Goal: Task Accomplishment & Management: Use online tool/utility

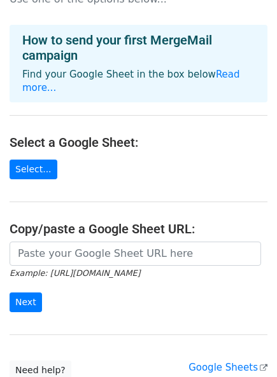
scroll to position [41, 0]
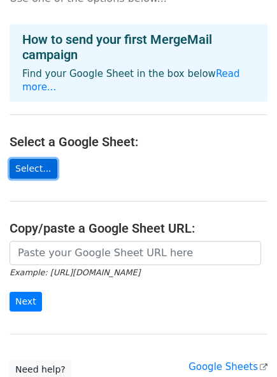
click at [24, 159] on link "Select..." at bounding box center [34, 169] width 48 height 20
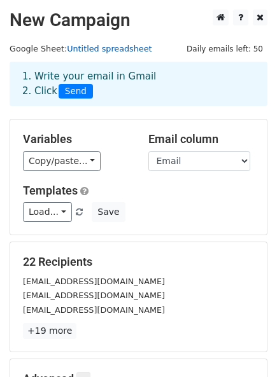
click at [106, 46] on link "Untitled spreadsheet" at bounding box center [109, 49] width 85 height 10
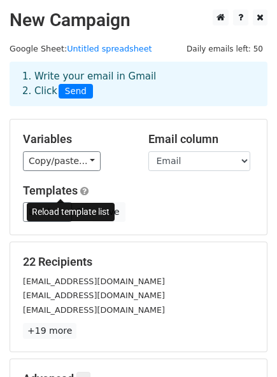
click at [76, 209] on span at bounding box center [79, 213] width 7 height 8
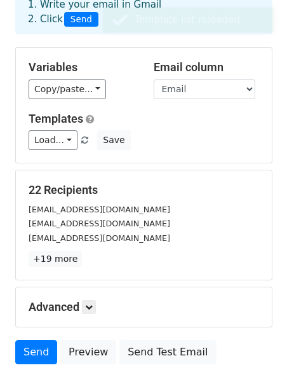
scroll to position [77, 0]
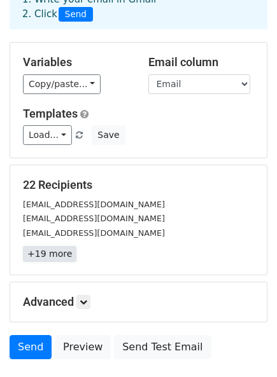
click at [46, 246] on link "+19 more" at bounding box center [49, 254] width 53 height 16
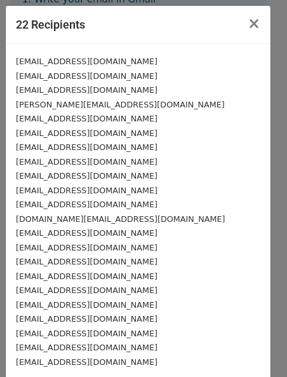
scroll to position [27, 0]
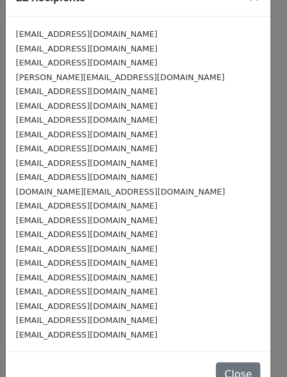
click at [224, 352] on iframe "Chat Widget" at bounding box center [256, 346] width 64 height 61
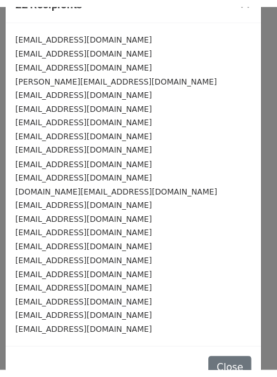
scroll to position [0, 0]
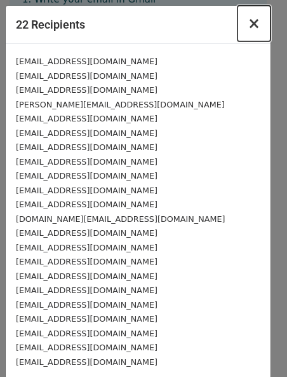
click at [248, 17] on span "×" at bounding box center [254, 24] width 13 height 18
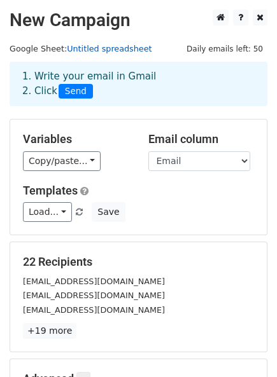
click at [111, 44] on link "Untitled spreadsheet" at bounding box center [109, 49] width 85 height 10
drag, startPoint x: 125, startPoint y: 43, endPoint x: 158, endPoint y: 36, distance: 33.2
click at [158, 36] on main "New Campaign Daily emails left: 50 Google Sheet: Untitled spreadsheet 1. Write …" at bounding box center [138, 226] width 277 height 433
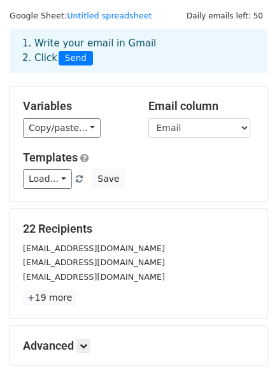
scroll to position [34, 0]
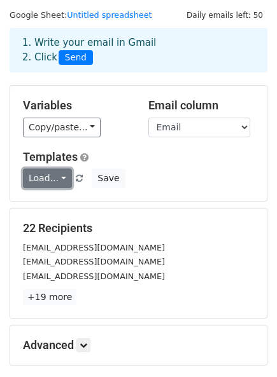
click at [42, 168] on link "Load..." at bounding box center [47, 178] width 49 height 20
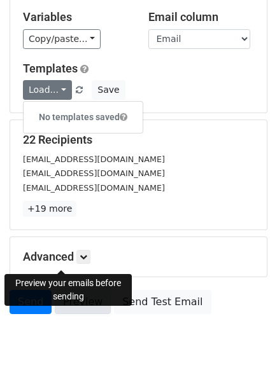
click at [60, 290] on link "Preview" at bounding box center [83, 302] width 56 height 24
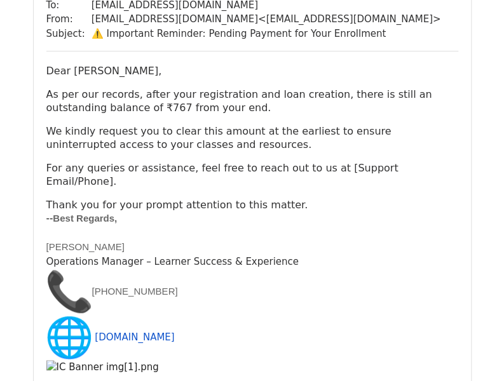
scroll to position [138, 0]
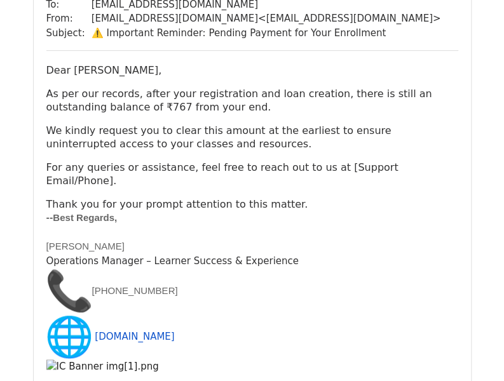
click at [69, 268] on img "📞" at bounding box center [69, 291] width 46 height 46
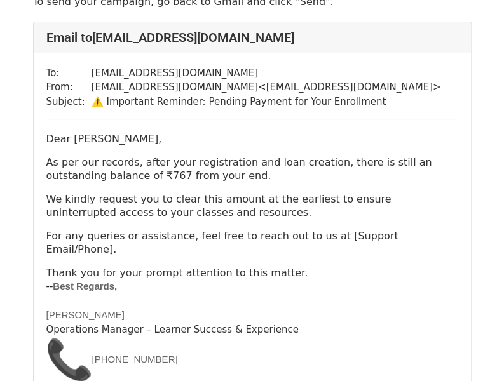
scroll to position [0, 0]
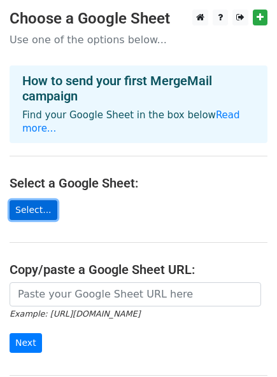
click at [26, 200] on link "Select..." at bounding box center [34, 210] width 48 height 20
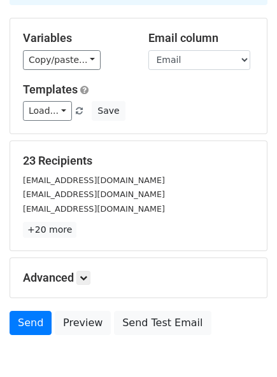
scroll to position [122, 0]
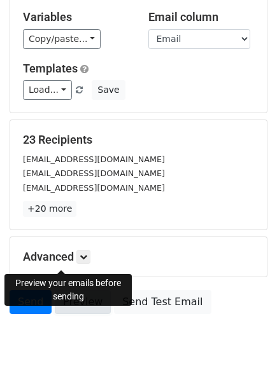
click at [67, 290] on link "Preview" at bounding box center [83, 302] width 56 height 24
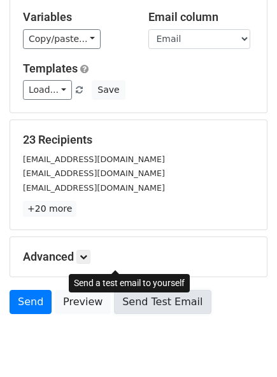
click at [116, 290] on link "Send Test Email" at bounding box center [162, 302] width 97 height 24
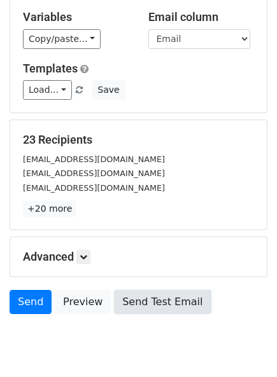
click at [116, 290] on link "Send Test Email" at bounding box center [162, 302] width 97 height 24
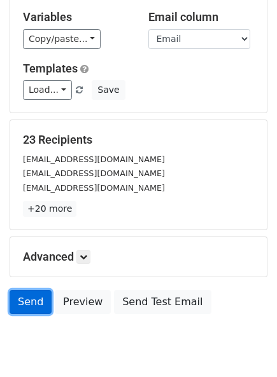
click at [25, 290] on link "Send" at bounding box center [31, 302] width 42 height 24
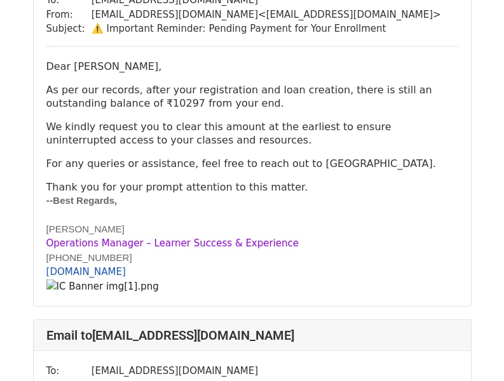
scroll to position [3860, 0]
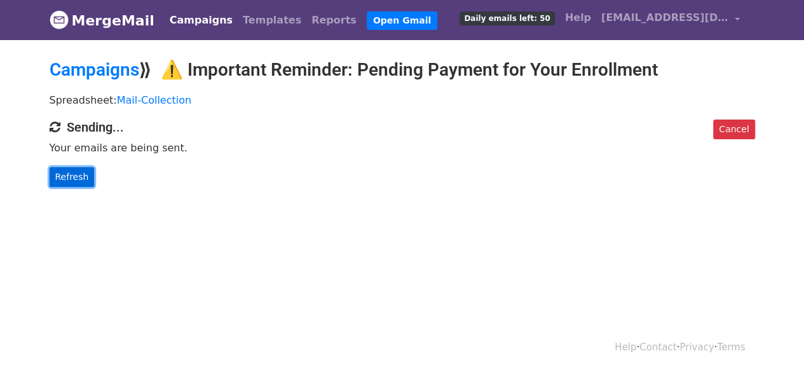
click at [55, 167] on link "Refresh" at bounding box center [72, 177] width 45 height 20
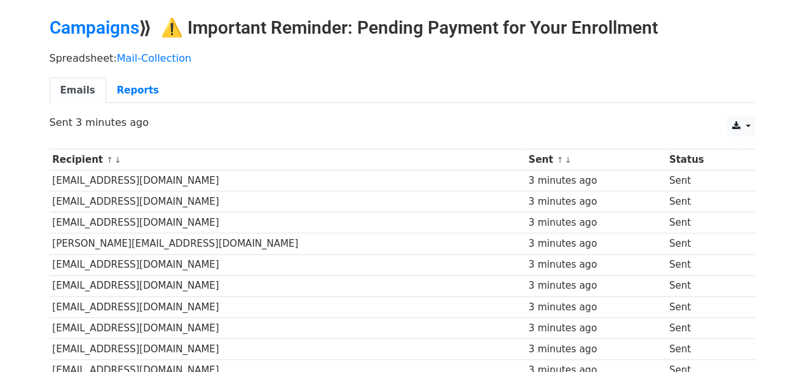
scroll to position [41, 0]
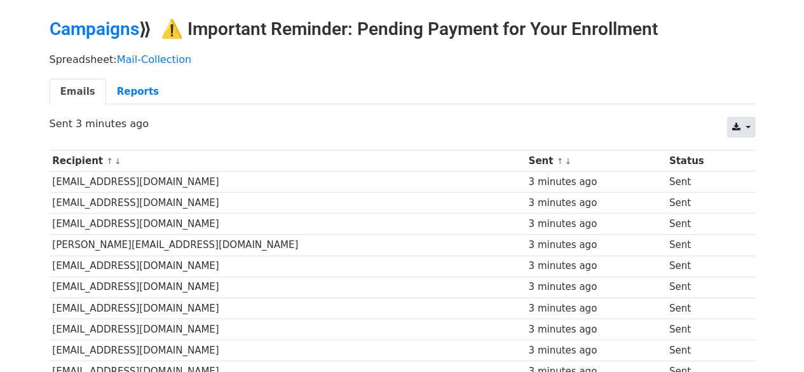
click at [740, 123] on icon at bounding box center [736, 127] width 8 height 9
